Goal: Task Accomplishment & Management: Use online tool/utility

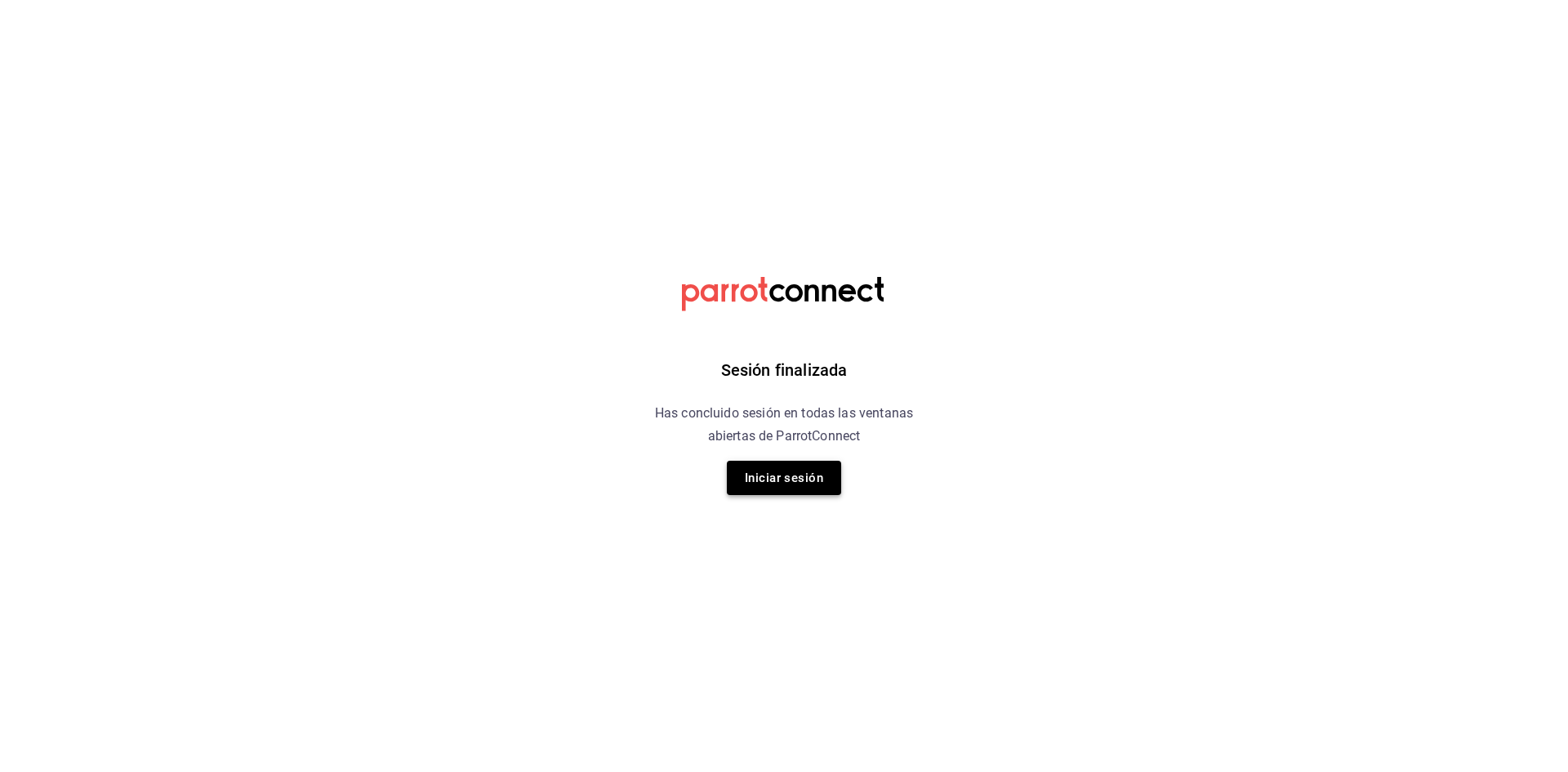
click at [790, 488] on button "Iniciar sesión" at bounding box center [784, 478] width 114 height 34
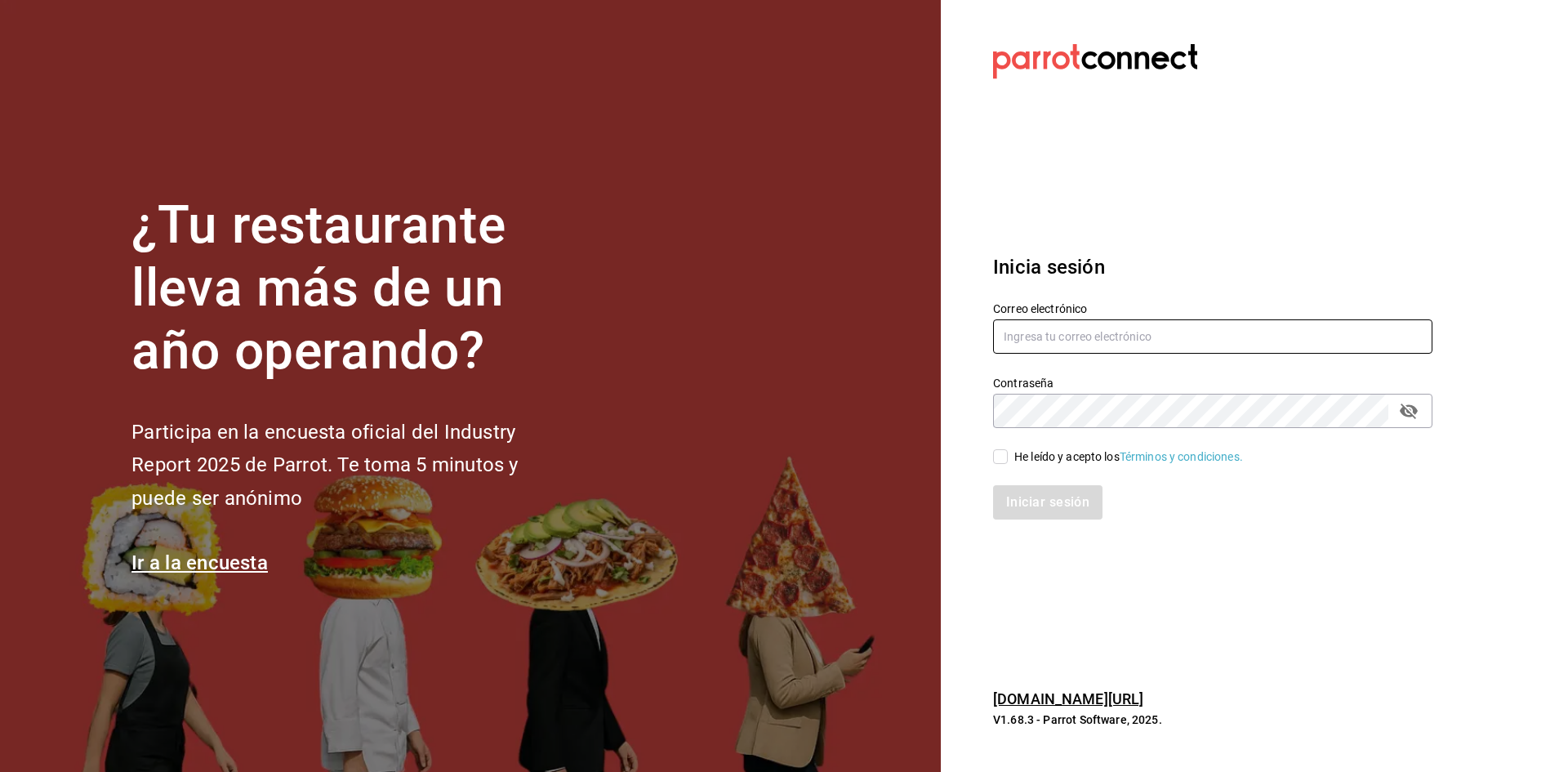
click at [1136, 329] on input "text" at bounding box center [1212, 336] width 439 height 34
type input "[EMAIL_ADDRESS][DOMAIN_NAME]"
click at [1005, 458] on input "He leído y acepto los Términos y condiciones." at bounding box center [1000, 456] width 15 height 15
checkbox input "true"
click at [1017, 501] on button "Iniciar sesión" at bounding box center [1048, 503] width 111 height 34
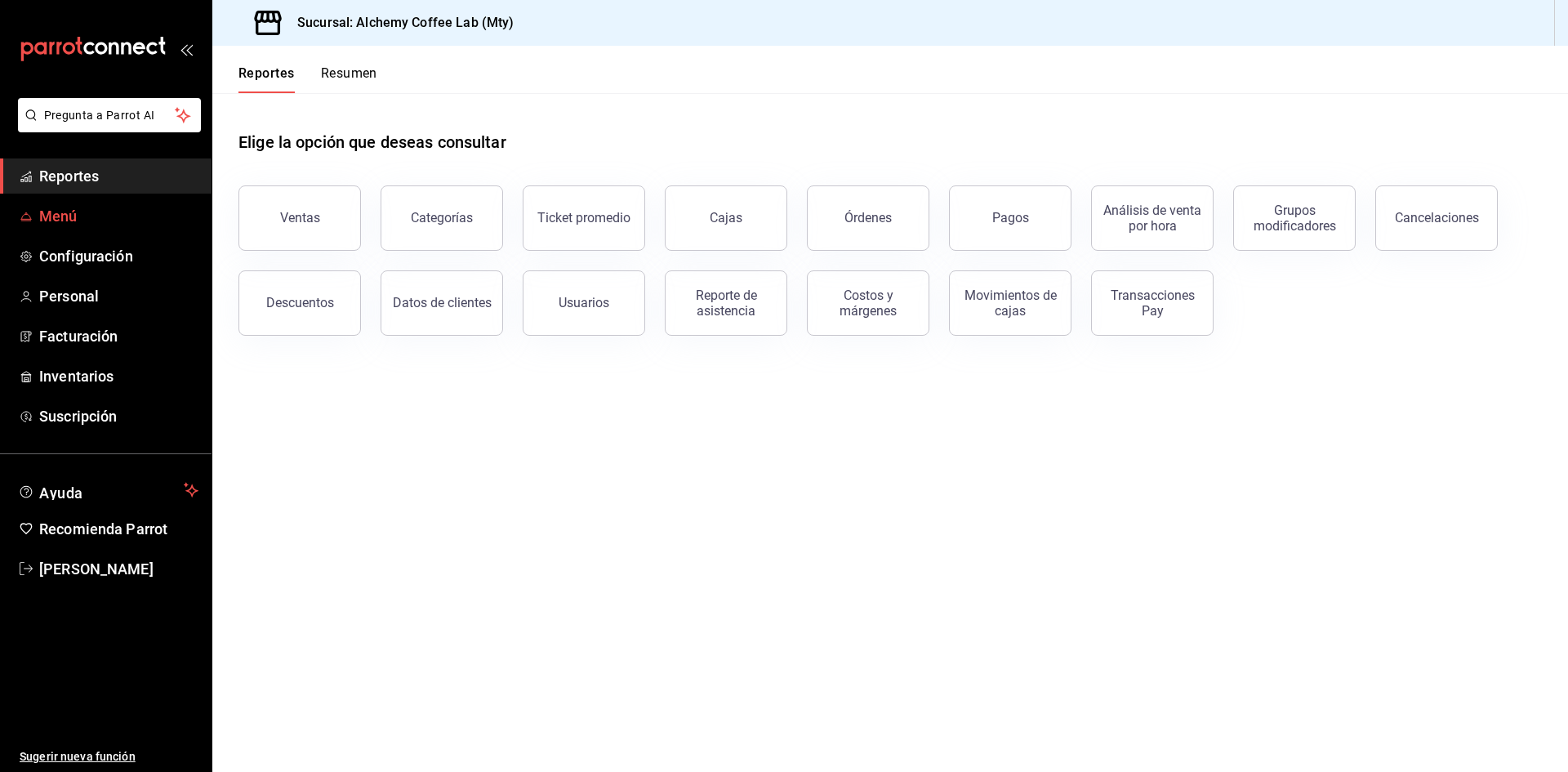
click at [125, 215] on span "Menú" at bounding box center [119, 216] width 159 height 22
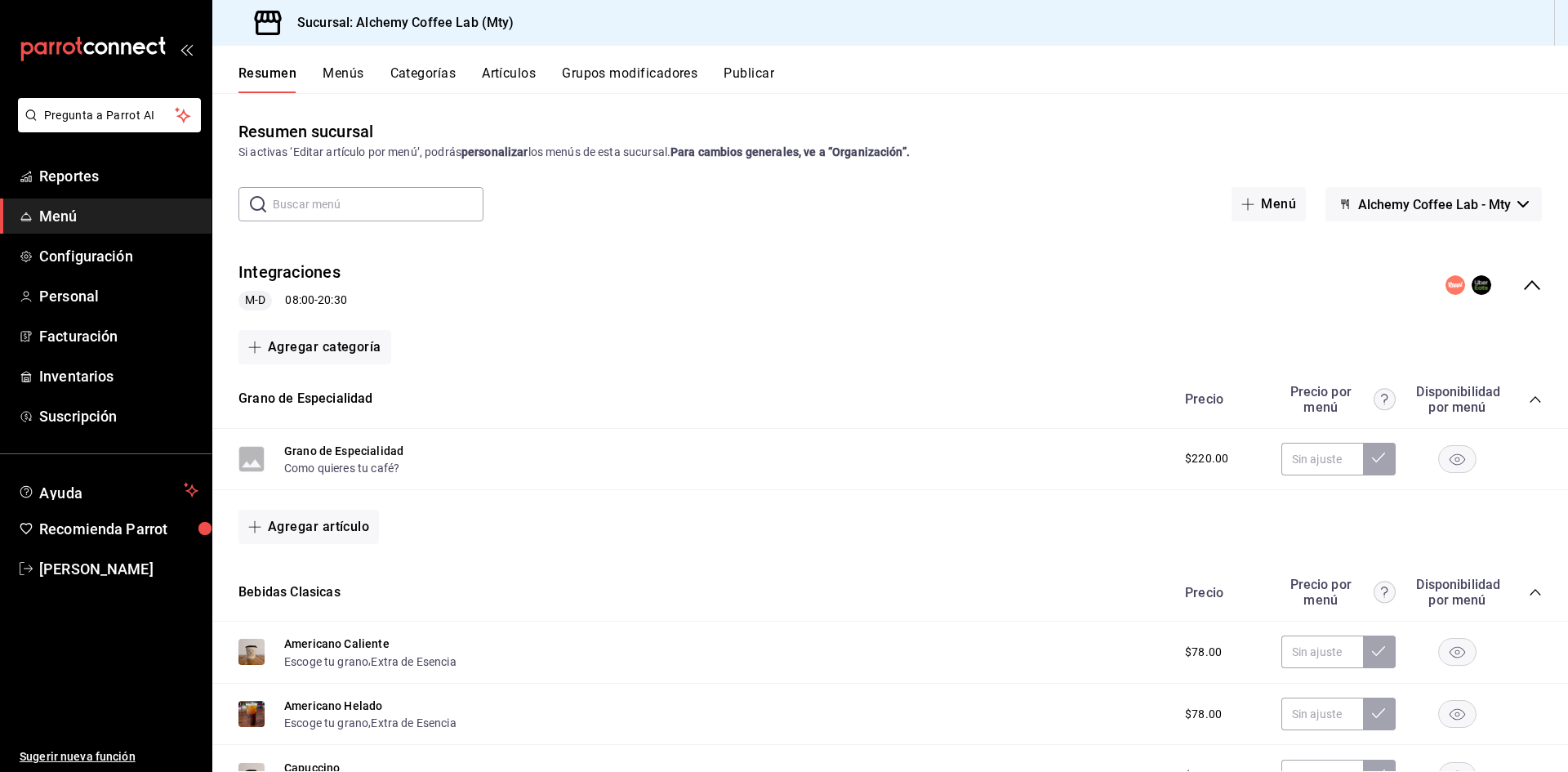
click at [767, 85] on button "Publicar" at bounding box center [749, 79] width 51 height 28
